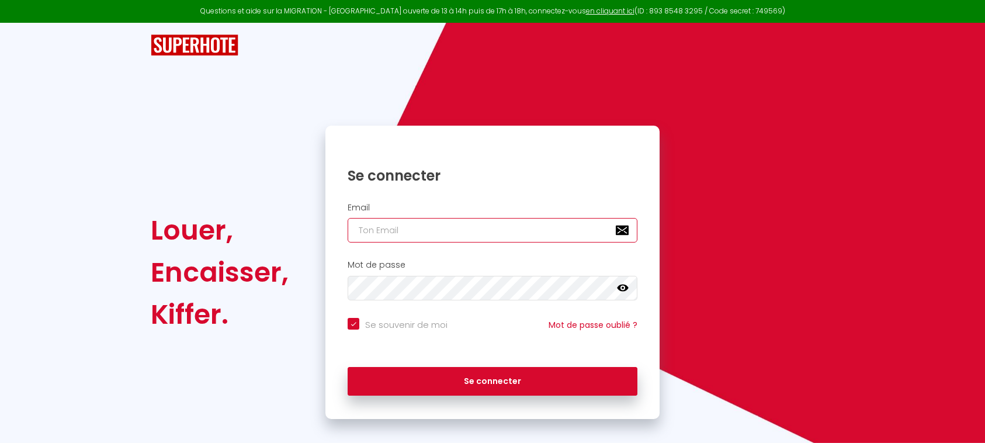
click at [419, 228] on input "email" at bounding box center [493, 230] width 290 height 25
type input "l"
checkbox input "true"
type input "la"
checkbox input "true"
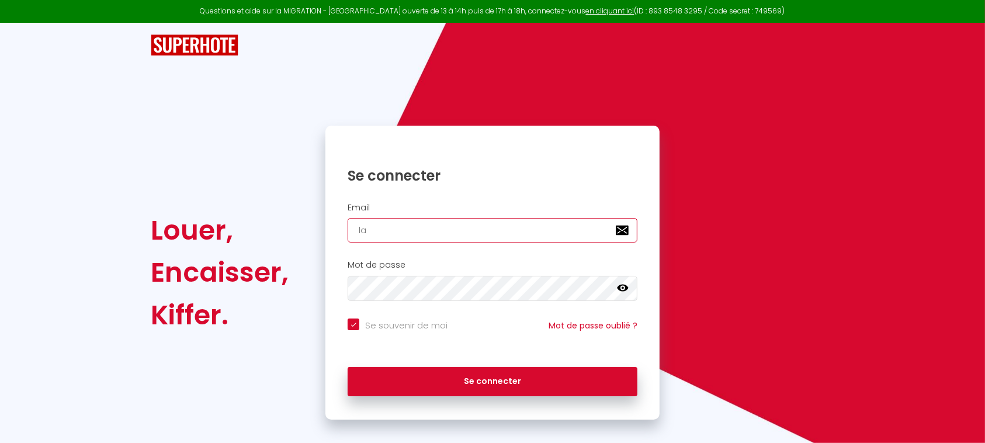
type input "lac"
checkbox input "true"
type input "laco"
checkbox input "true"
type input "lacon"
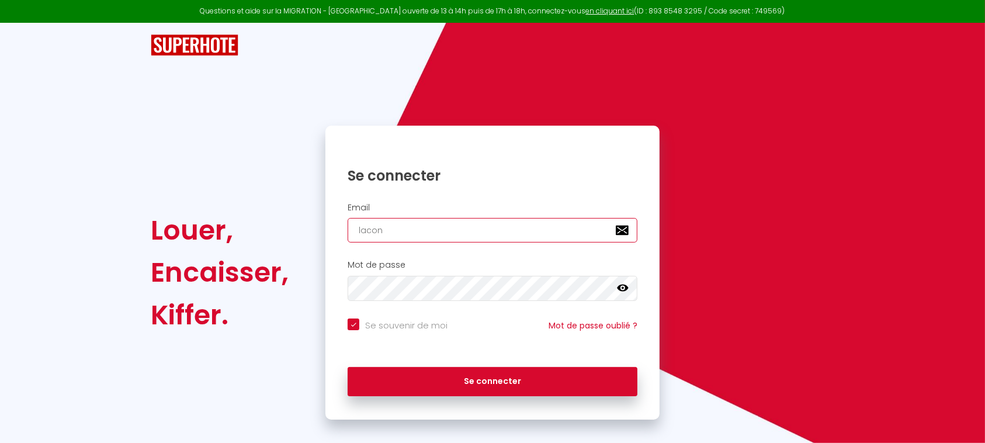
checkbox input "true"
type input "laconc"
checkbox input "true"
type input "laconci"
checkbox input "true"
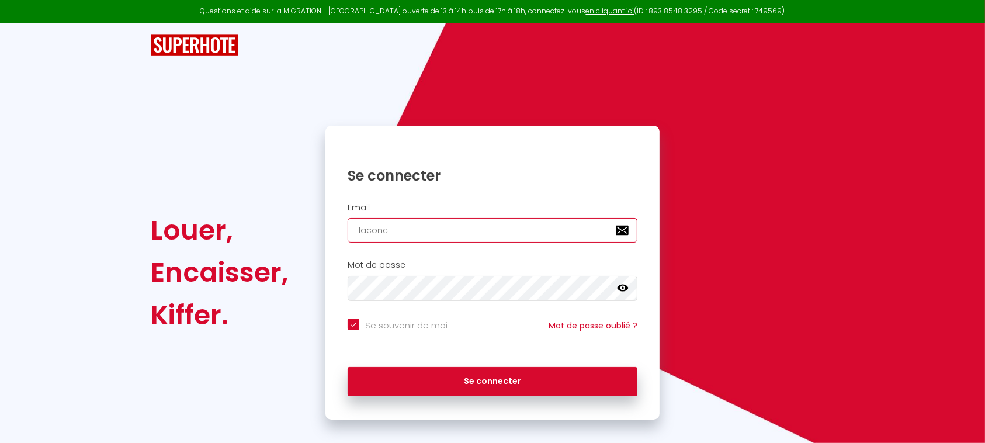
type input "laconcie"
checkbox input "true"
type input "laconcier"
checkbox input "true"
type input "laconcierg"
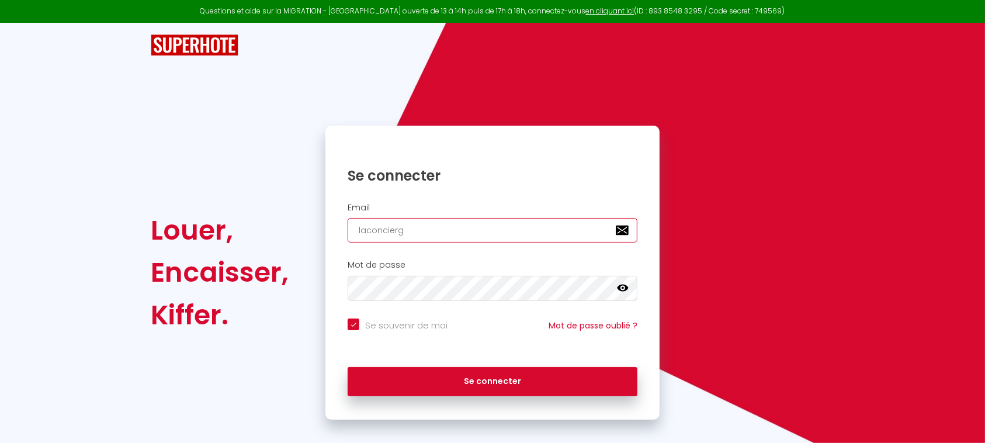
checkbox input "true"
type input "laconcierge"
checkbox input "true"
type input "laconcierger"
checkbox input "true"
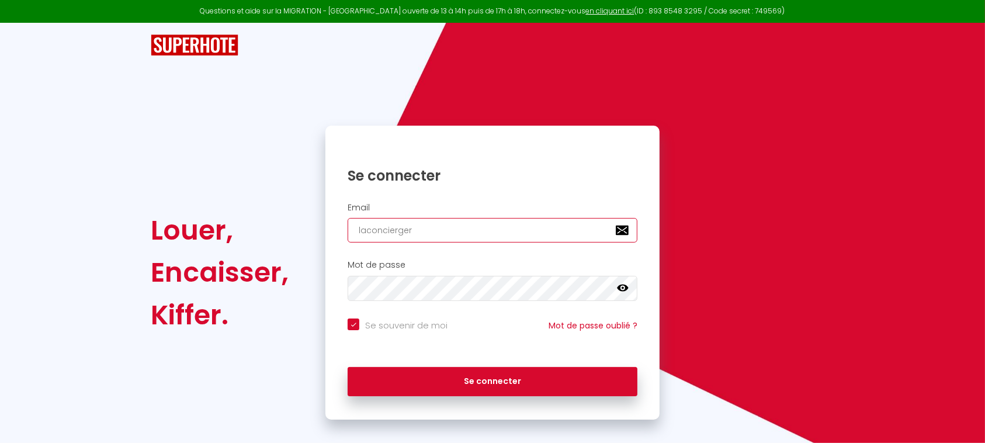
type input "laconciergeri"
checkbox input "true"
type input "laconciergerie"
checkbox input "true"
type input "laconciergeriec"
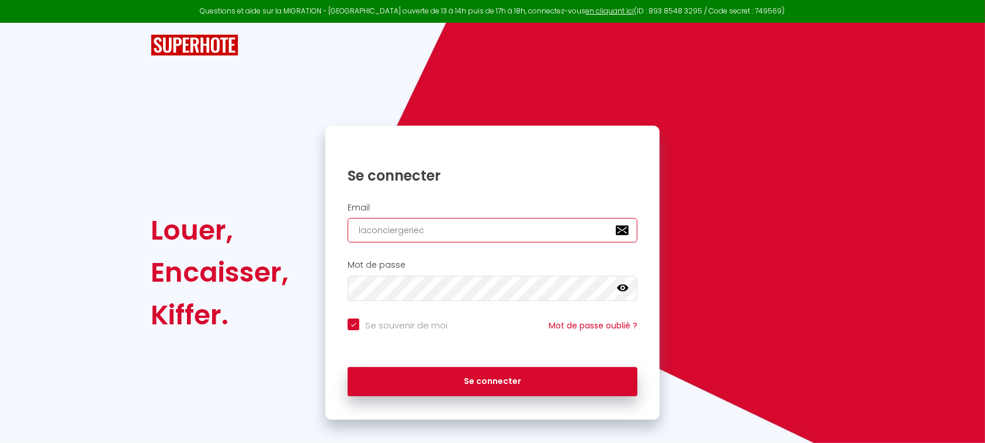
checkbox input "true"
type input "laconciergeriech"
checkbox input "true"
type input "laconciergeriecha"
checkbox input "true"
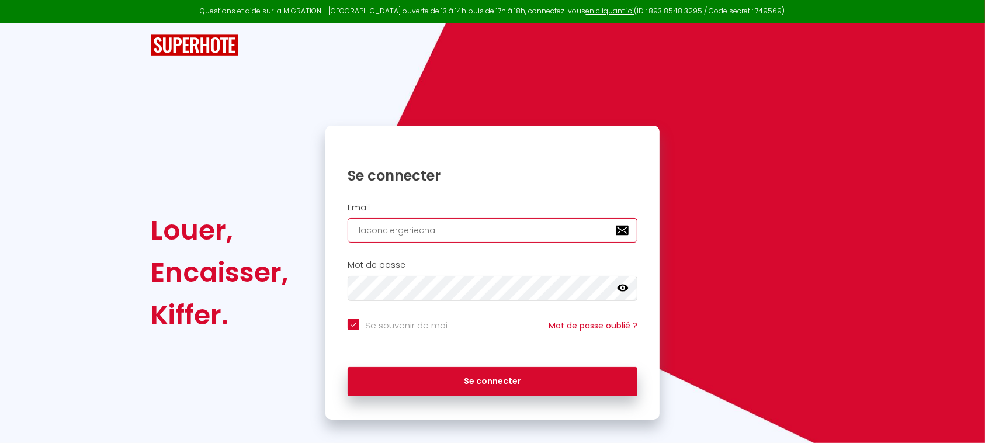
type input "laconciergeriechab"
checkbox input "true"
type input "laconciergeriechabl"
checkbox input "true"
type input "laconciergeriechabla"
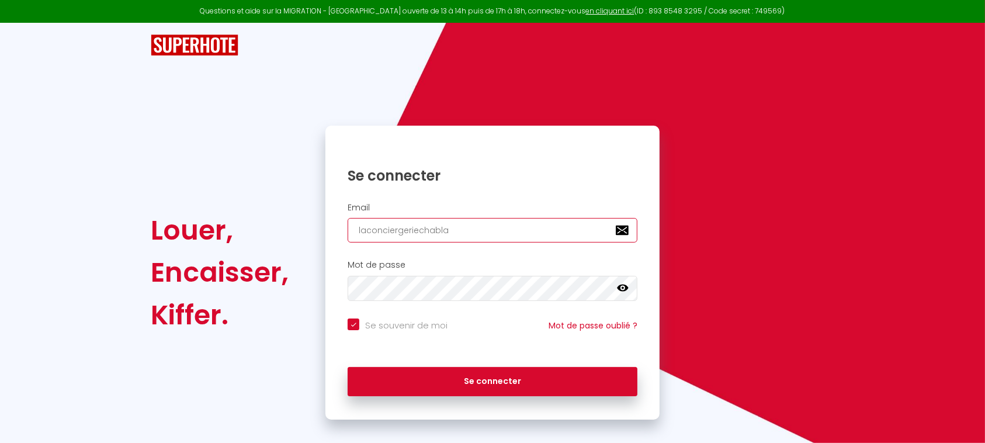
checkbox input "true"
type input "laconciergeriechablai"
checkbox input "true"
type input "laconciergeriechablais"
checkbox input "true"
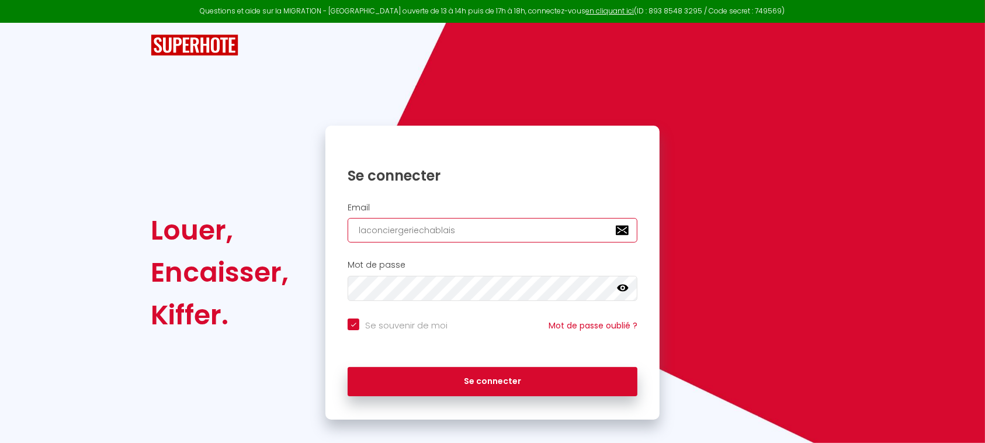
type input "laconciergeriechablaisi"
checkbox input "true"
type input "laconciergeriechablaisie"
checkbox input "true"
type input "laconciergeriechablaisien"
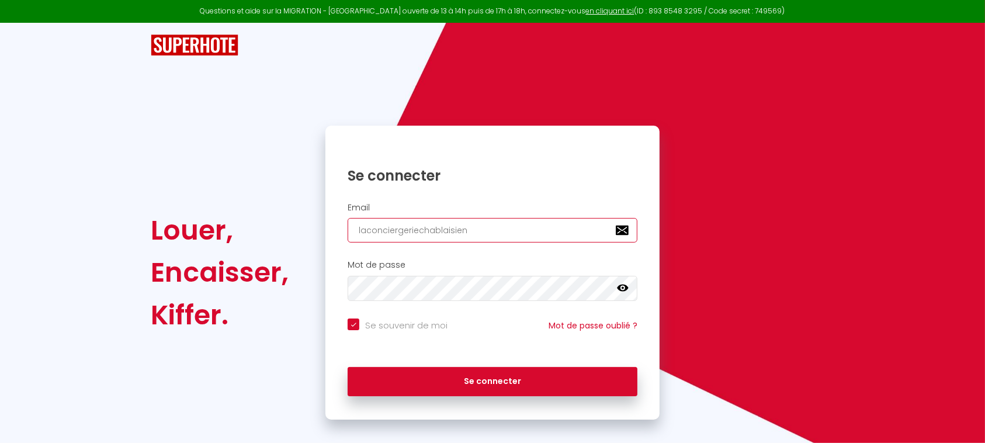
checkbox input "true"
type input "laconciergeriechablaisienn"
checkbox input "true"
type input "laconciergeriechablaisienne"
checkbox input "true"
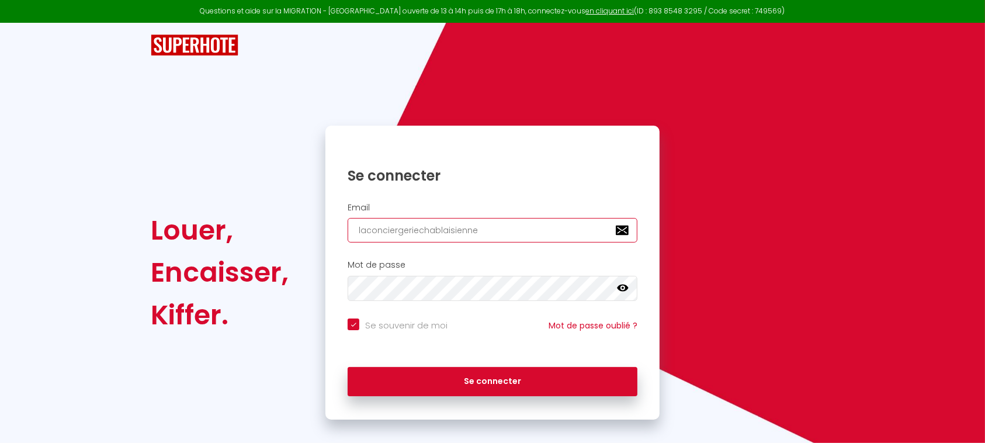
type input "laconciergeriechablaisienne@"
checkbox input "true"
type input "laconciergeriechablaisienne@g"
checkbox input "true"
type input "[EMAIL_ADDRESS]."
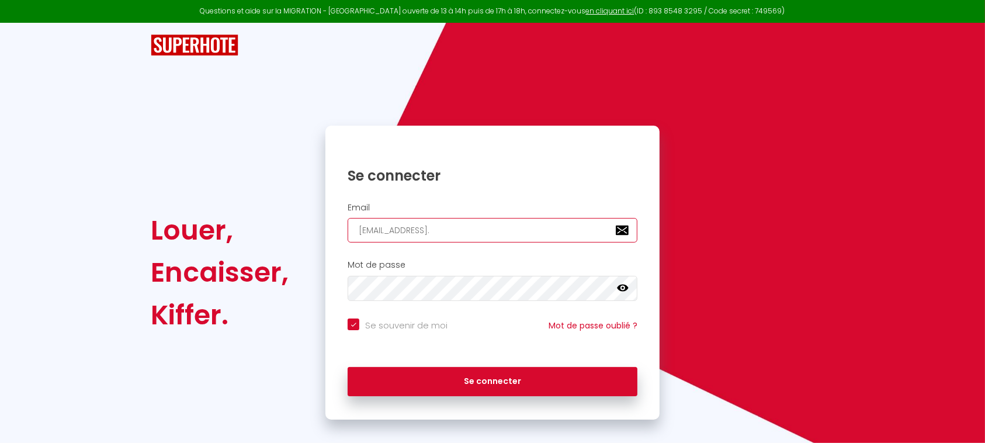
checkbox input "true"
type input "laconciergeriechablaisienne@gmail.c"
checkbox input "true"
type input "[EMAIL_ADDRESS][DOMAIN_NAME]"
checkbox input "true"
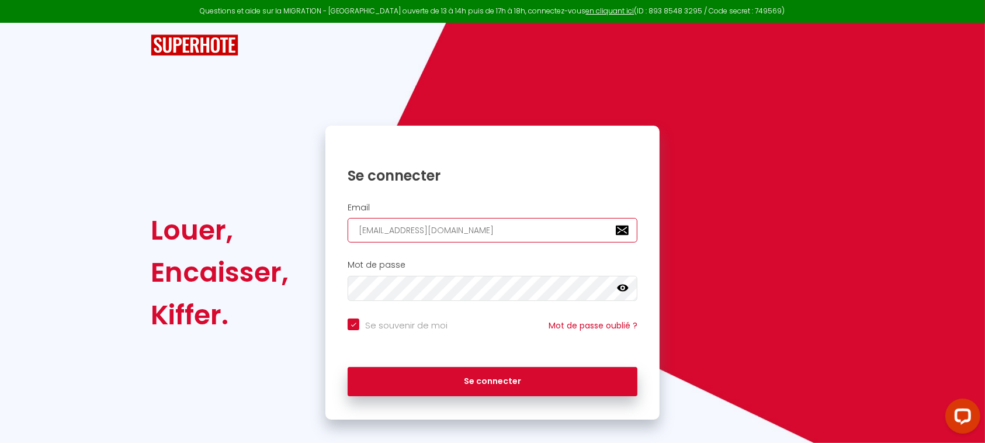
type input "[EMAIL_ADDRESS][DOMAIN_NAME]"
checkbox input "true"
type input "[EMAIL_ADDRESS][DOMAIN_NAME]"
click at [620, 287] on icon at bounding box center [623, 287] width 12 height 7
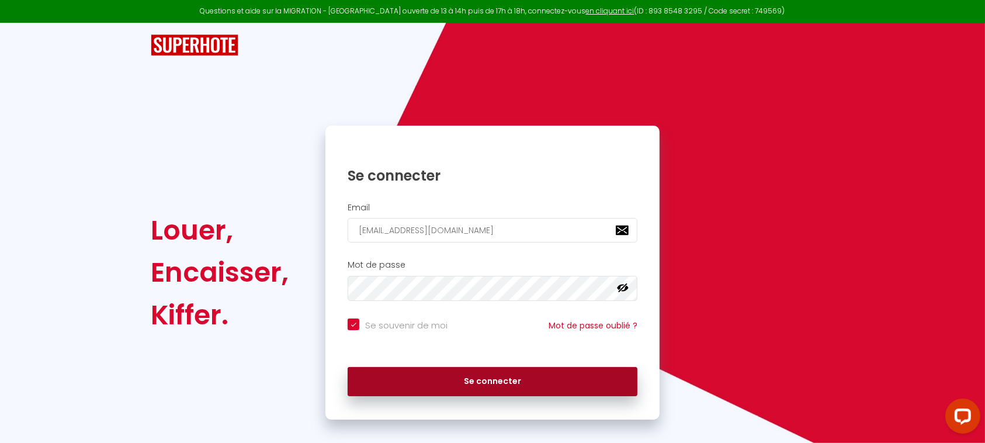
click at [529, 383] on button "Se connecter" at bounding box center [493, 381] width 290 height 29
checkbox input "true"
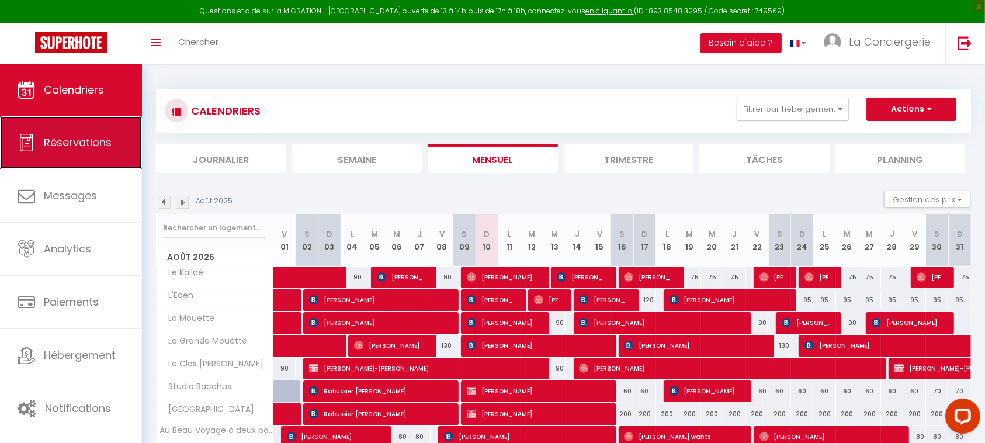
click at [69, 141] on span "Réservations" at bounding box center [78, 142] width 68 height 15
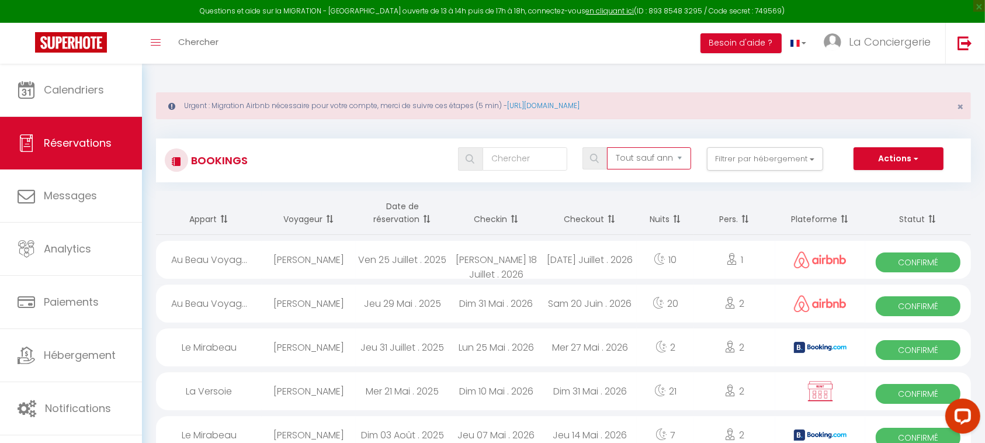
click at [649, 164] on select "Tous les statuts Annulé Confirmé Non Confirmé Tout sauf annulé No Show Request" at bounding box center [649, 158] width 84 height 22
select select "all"
click at [608, 147] on select "Tous les statuts Annulé Confirmé Non Confirmé Tout sauf annulé No Show Request" at bounding box center [649, 158] width 84 height 22
click at [395, 212] on th "Date de réservation" at bounding box center [402, 213] width 93 height 44
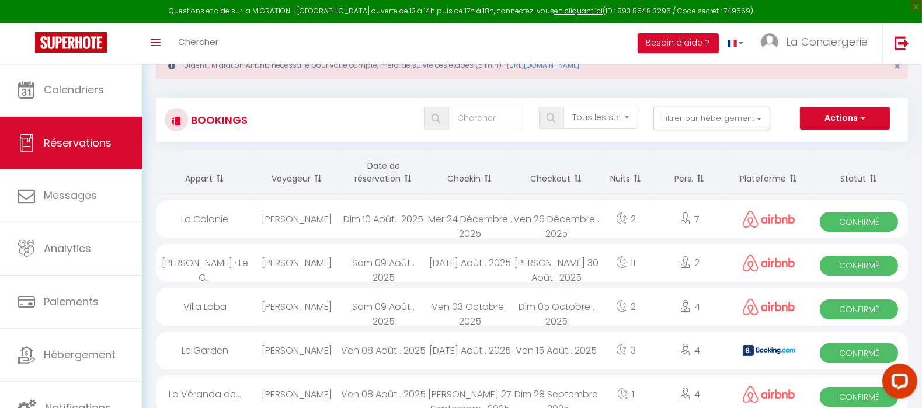
scroll to position [72, 0]
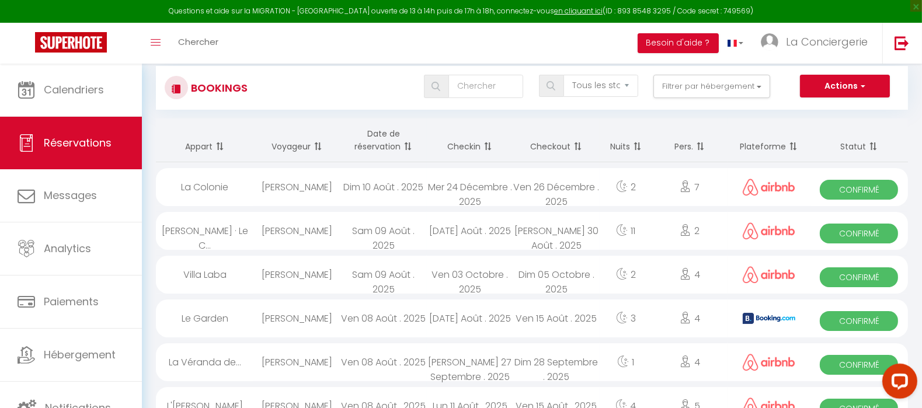
click at [472, 233] on div "[DATE] Août . 2025" at bounding box center [470, 231] width 86 height 38
select select "OK"
select select "0"
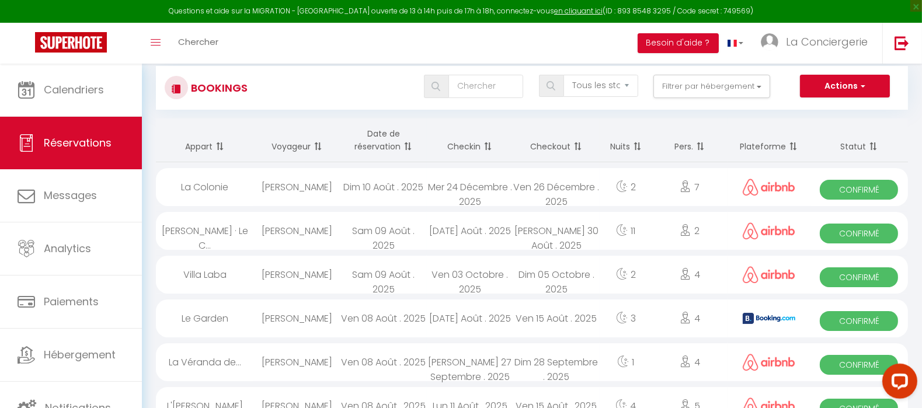
select select "1"
select select
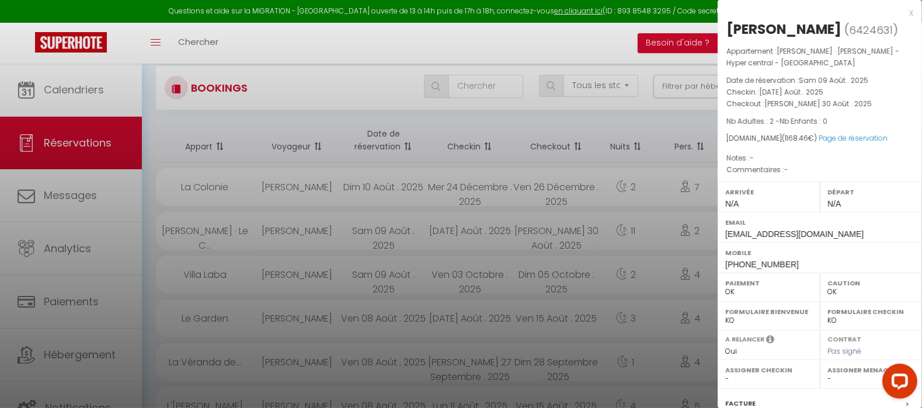
select select "27346"
click at [823, 143] on link "Page de réservation" at bounding box center [853, 138] width 69 height 10
click at [407, 276] on div at bounding box center [461, 204] width 922 height 408
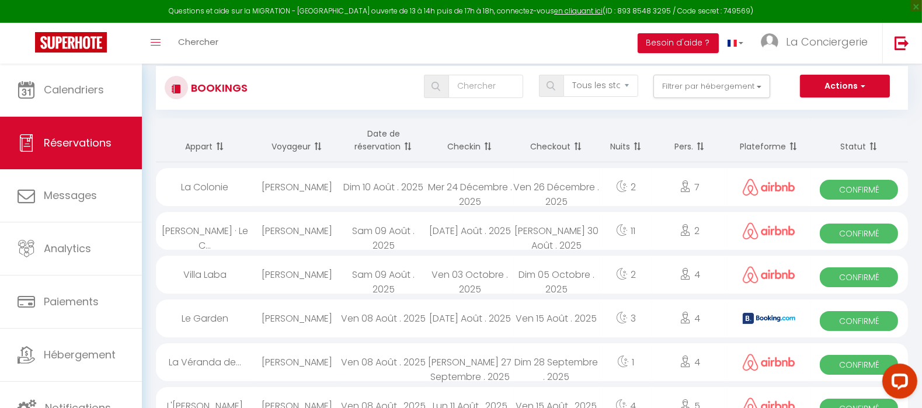
click at [490, 324] on div "[DATE] Août . 2025" at bounding box center [470, 319] width 86 height 38
select select "KO"
select select
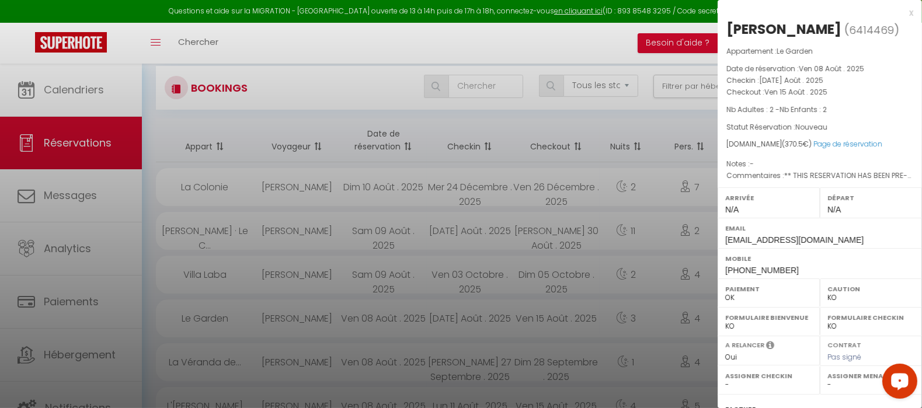
click at [481, 368] on div at bounding box center [461, 204] width 922 height 408
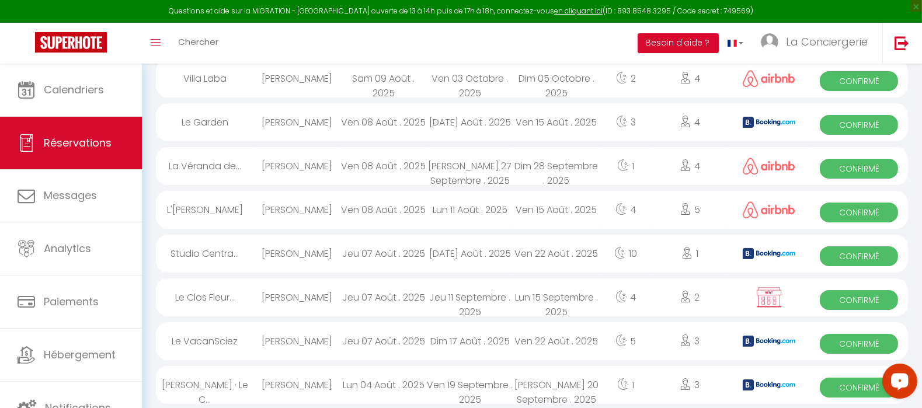
scroll to position [291, 0]
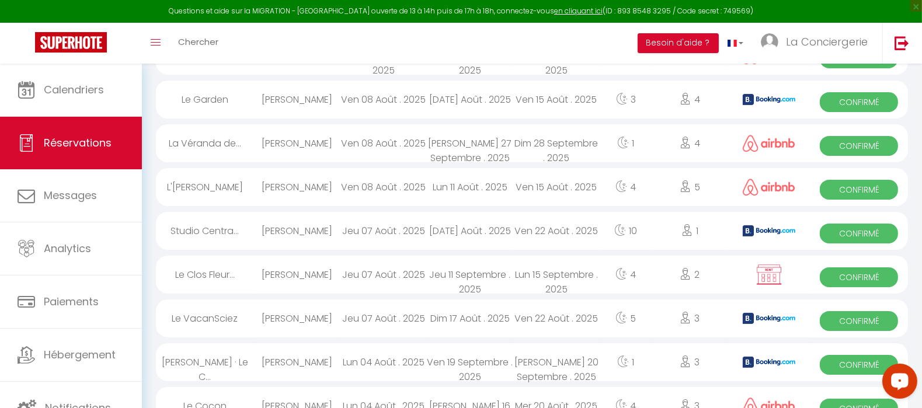
click at [480, 189] on div "Lun 11 Août . 2025" at bounding box center [470, 187] width 86 height 38
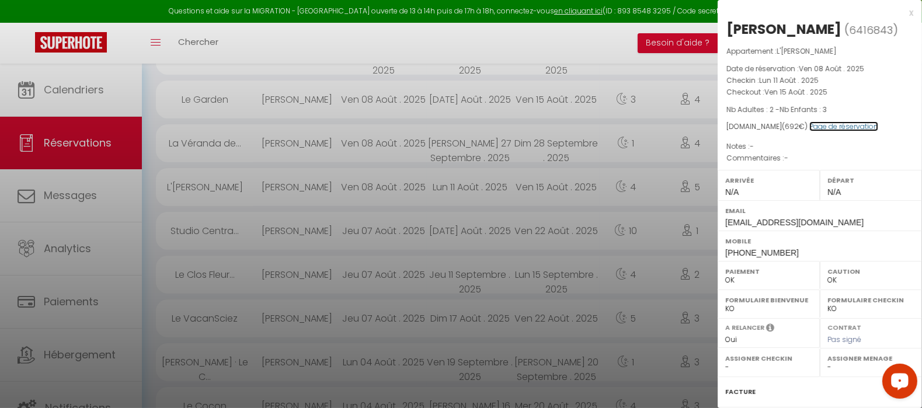
click at [832, 128] on link "Page de réservation" at bounding box center [844, 126] width 69 height 10
click at [375, 230] on div at bounding box center [461, 204] width 922 height 408
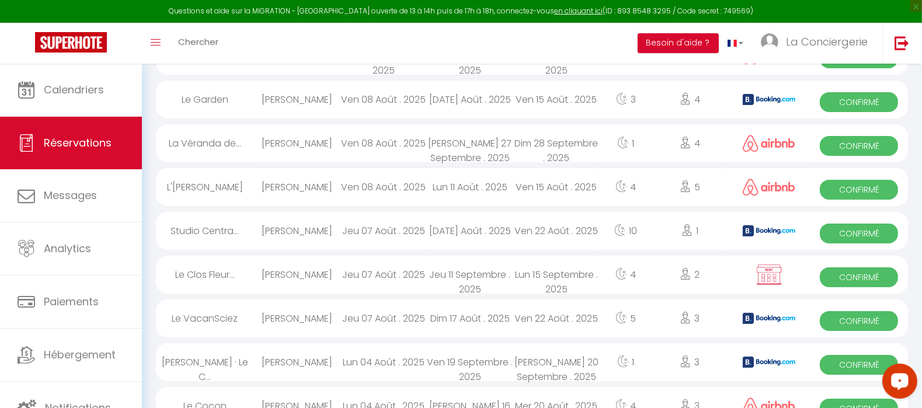
click at [461, 231] on div "[DATE] Août . 2025" at bounding box center [470, 231] width 86 height 38
select select "KO"
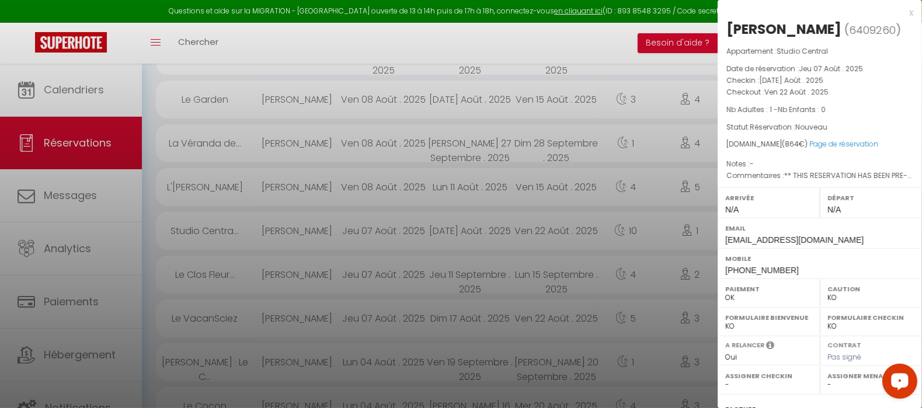
click at [469, 317] on div at bounding box center [461, 204] width 922 height 408
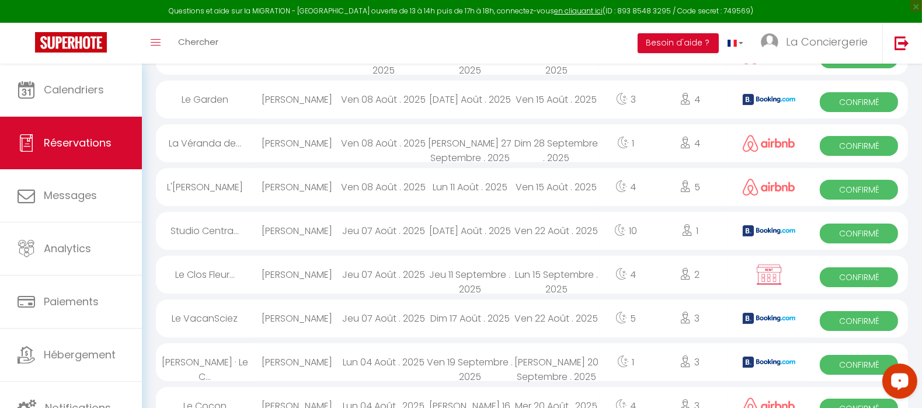
click at [469, 317] on div "Dim 17 Août . 2025" at bounding box center [470, 319] width 86 height 38
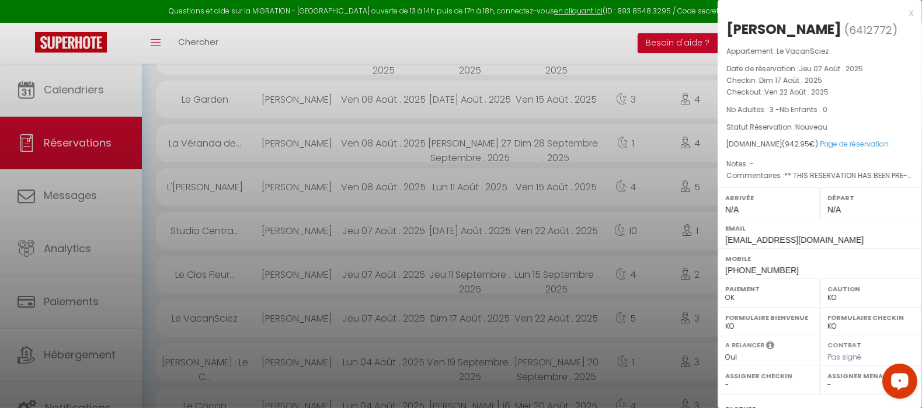
click at [617, 114] on div at bounding box center [461, 204] width 922 height 408
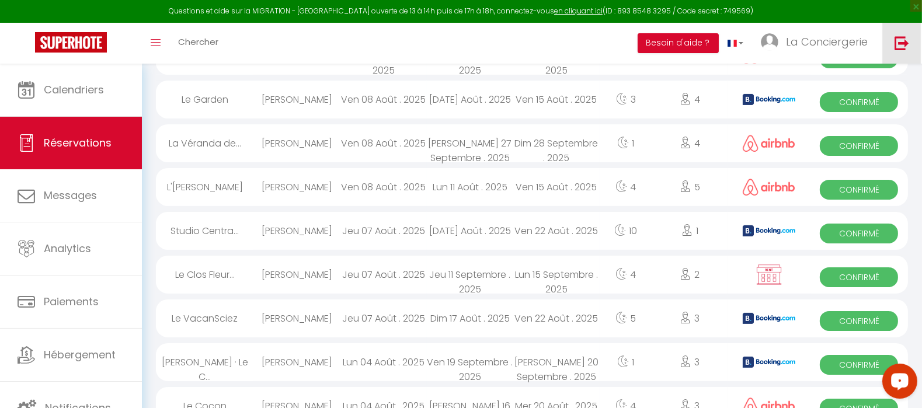
click at [899, 49] on img at bounding box center [902, 43] width 15 height 15
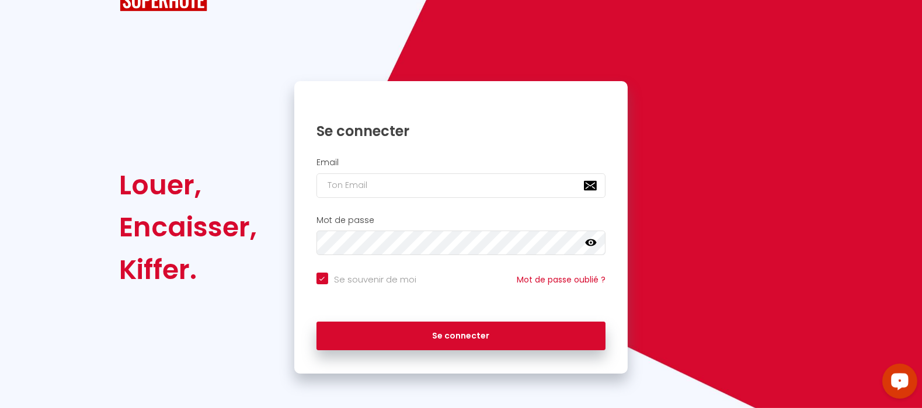
checkbox input "true"
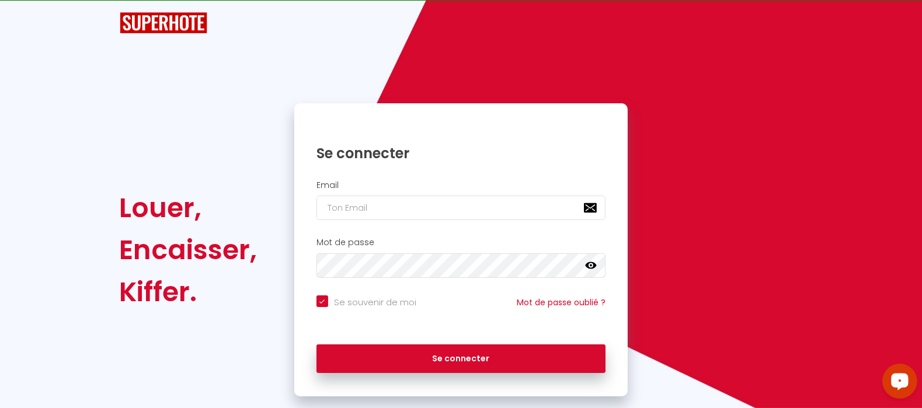
scroll to position [45, 0]
